Goal: Navigation & Orientation: Find specific page/section

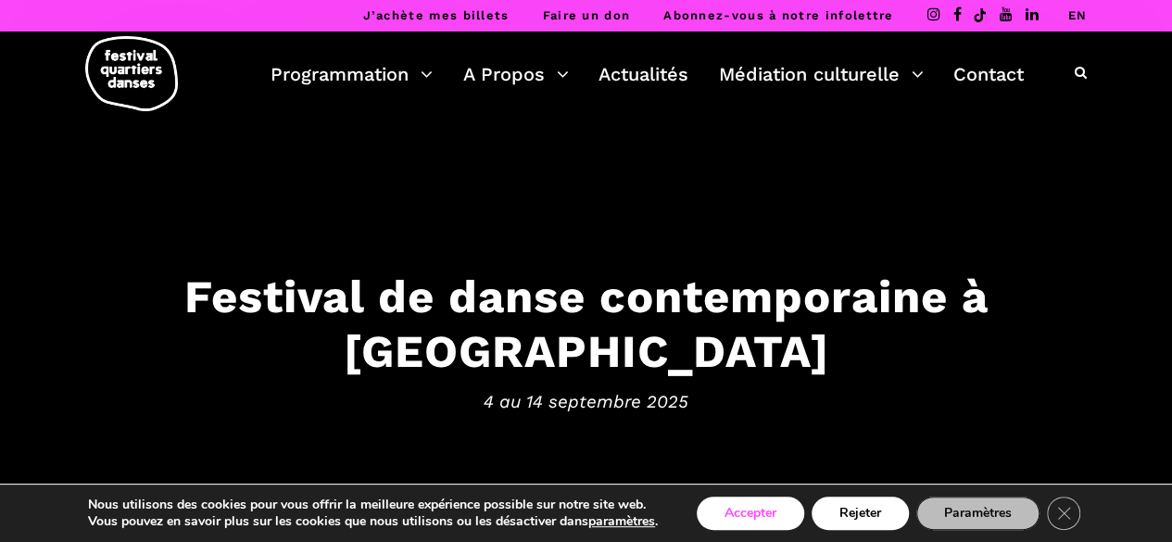
click at [736, 509] on button "Accepter" at bounding box center [751, 513] width 108 height 33
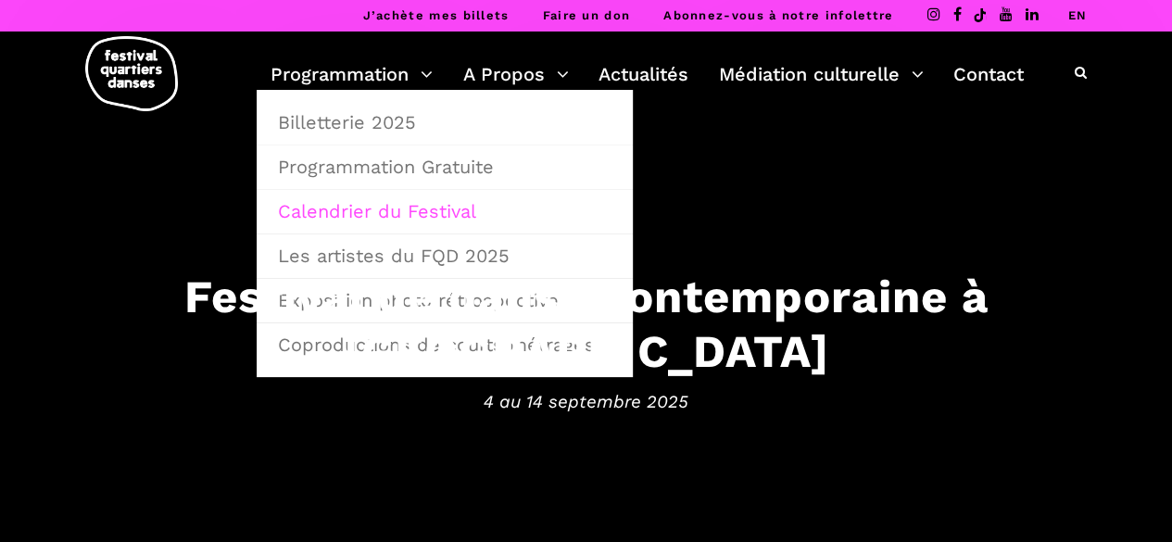
click at [359, 212] on link "Calendrier du Festival" at bounding box center [445, 211] width 356 height 43
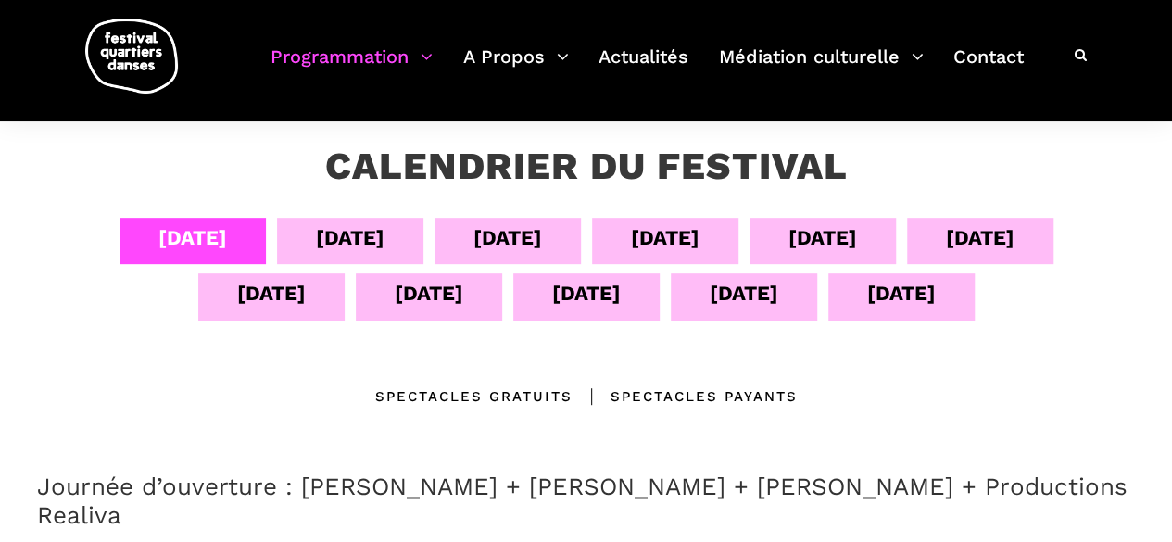
scroll to position [185, 0]
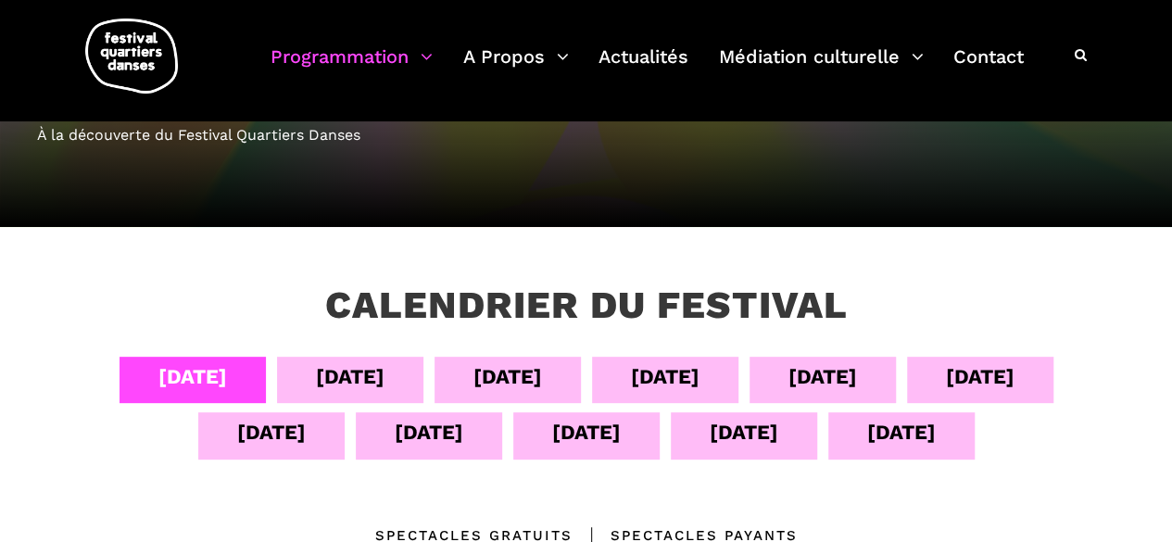
click at [323, 383] on div "[DATE]" at bounding box center [350, 377] width 69 height 32
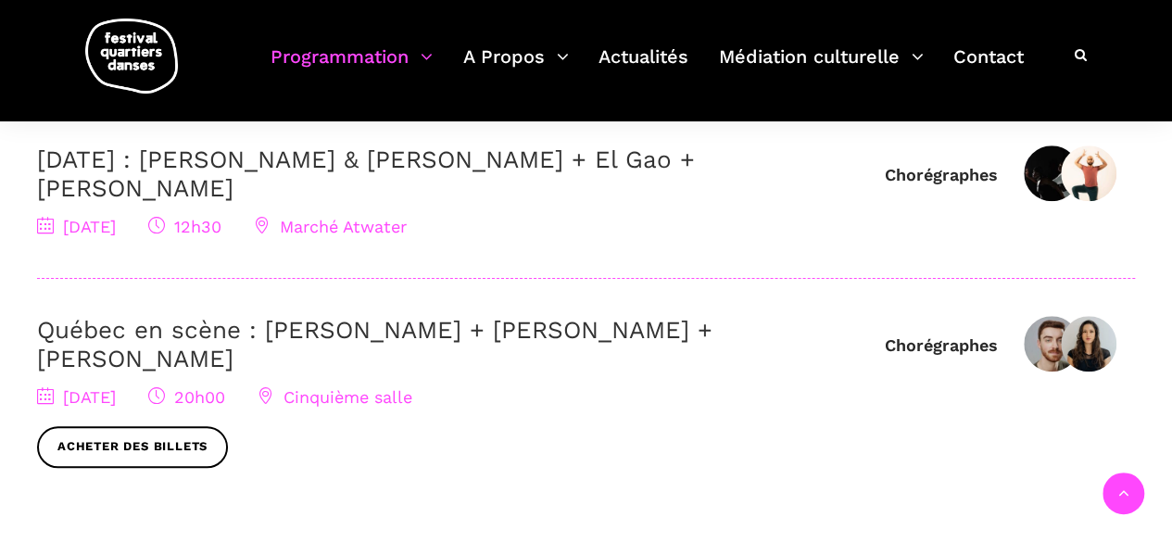
scroll to position [278, 0]
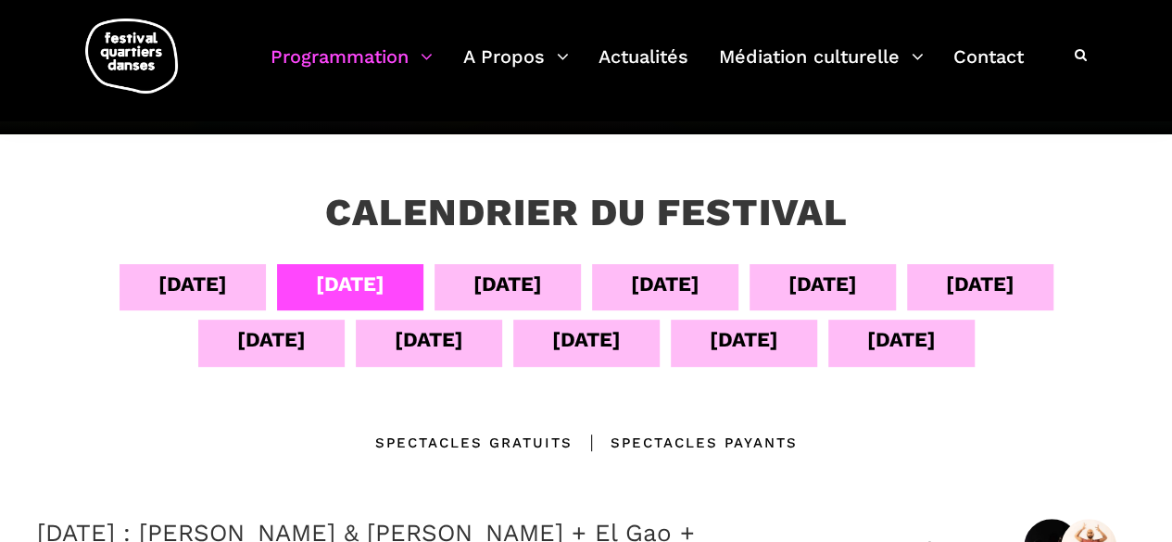
drag, startPoint x: 526, startPoint y: 281, endPoint x: 485, endPoint y: 298, distance: 45.3
click at [524, 281] on div "[DATE]" at bounding box center [508, 284] width 69 height 32
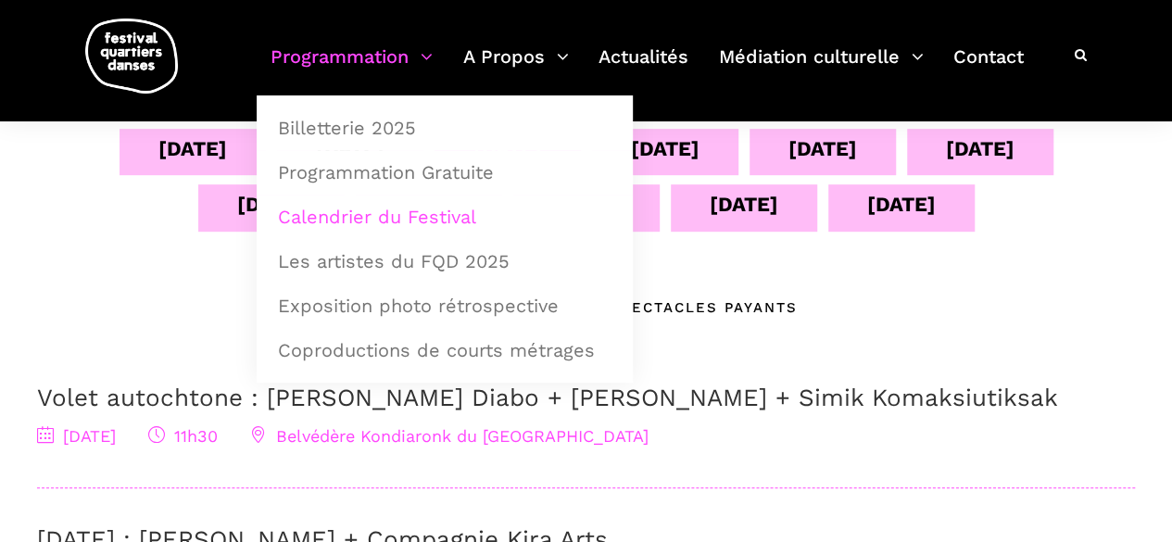
scroll to position [185, 0]
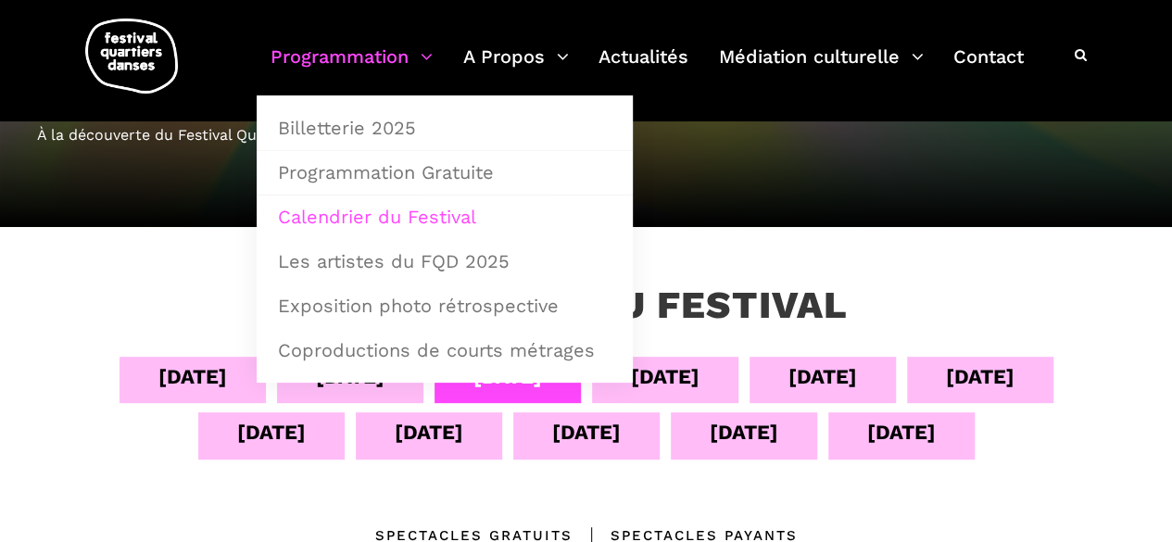
click at [764, 458] on div "[DATE]" at bounding box center [744, 435] width 146 height 46
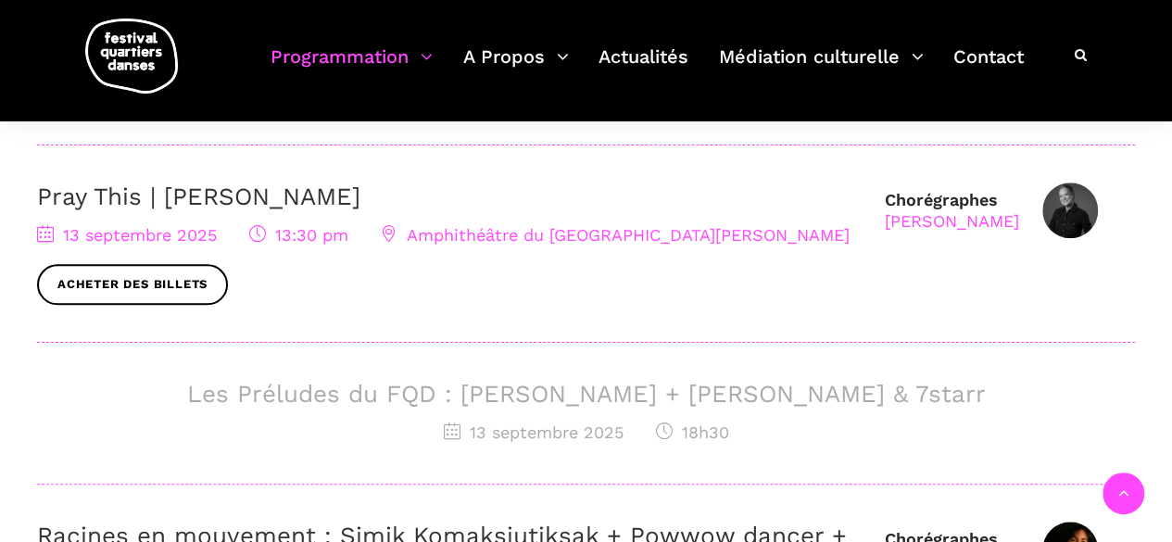
scroll to position [741, 0]
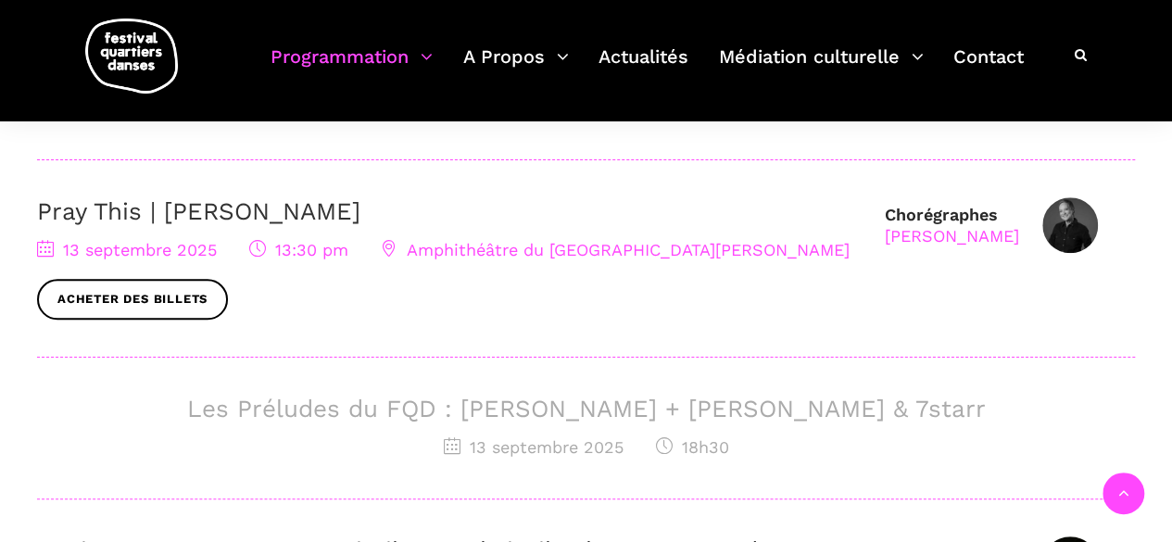
click at [633, 411] on h3 "Les Préludes du FQD : [PERSON_NAME] + [PERSON_NAME] & 7starr" at bounding box center [586, 409] width 1098 height 29
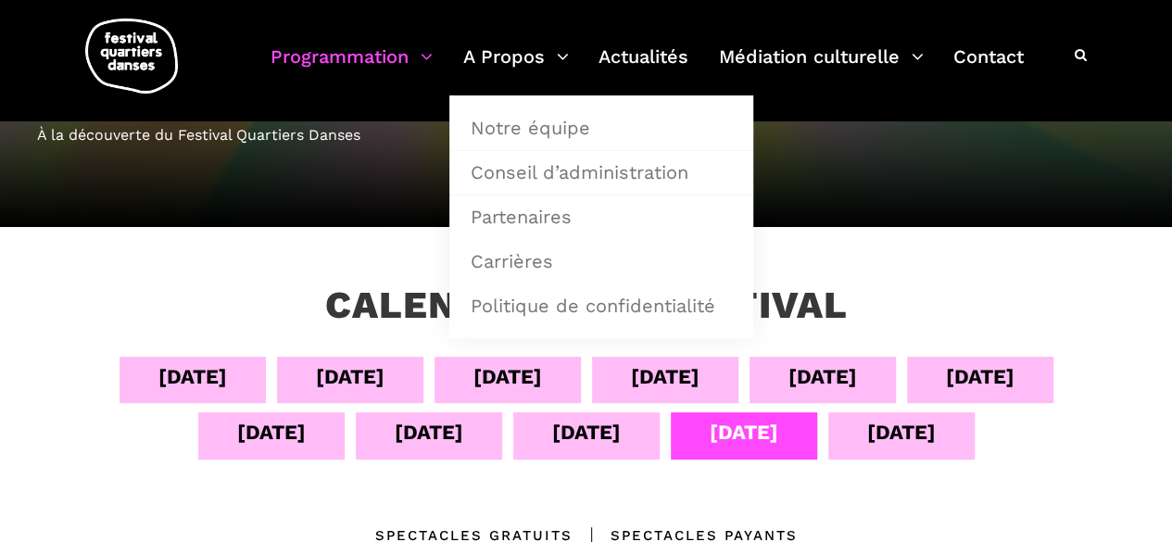
click at [582, 437] on div "[DATE]" at bounding box center [586, 432] width 69 height 32
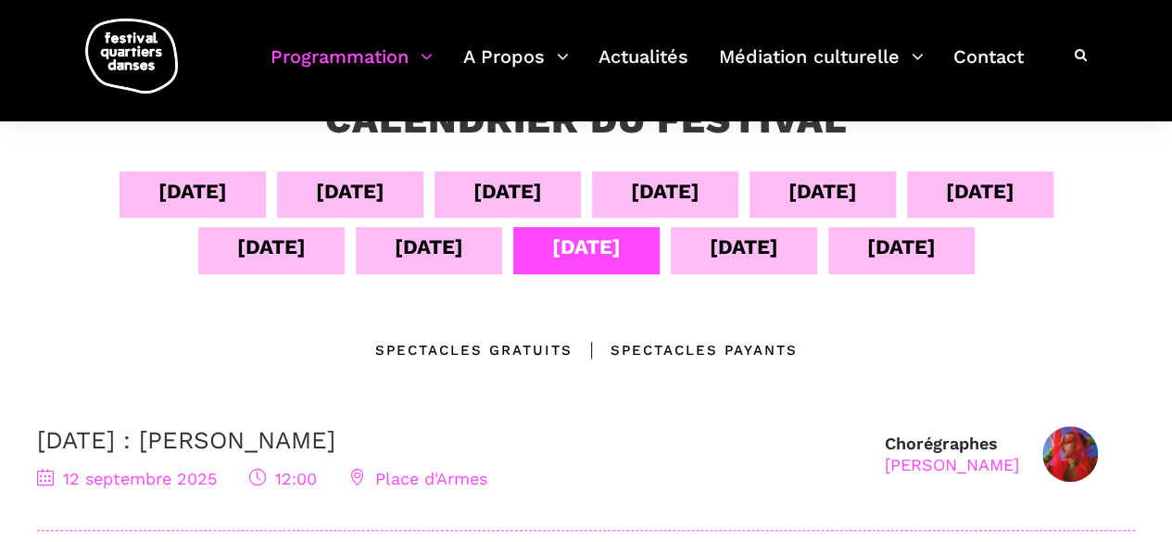
scroll to position [0, 0]
